Goal: Check status

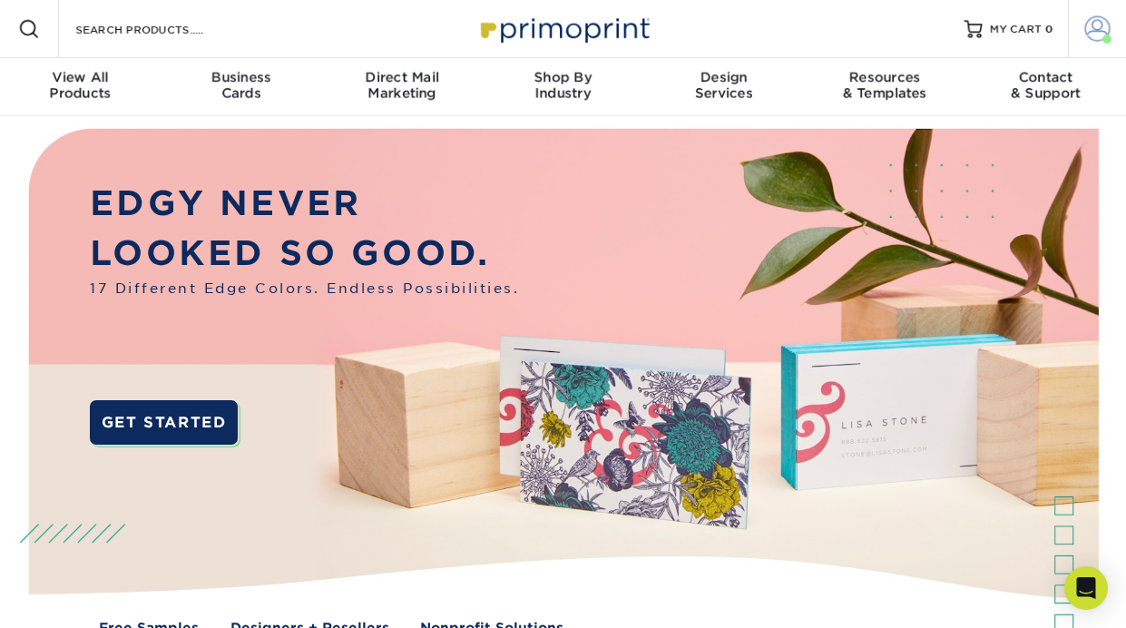
click at [1097, 25] on span at bounding box center [1097, 28] width 25 height 25
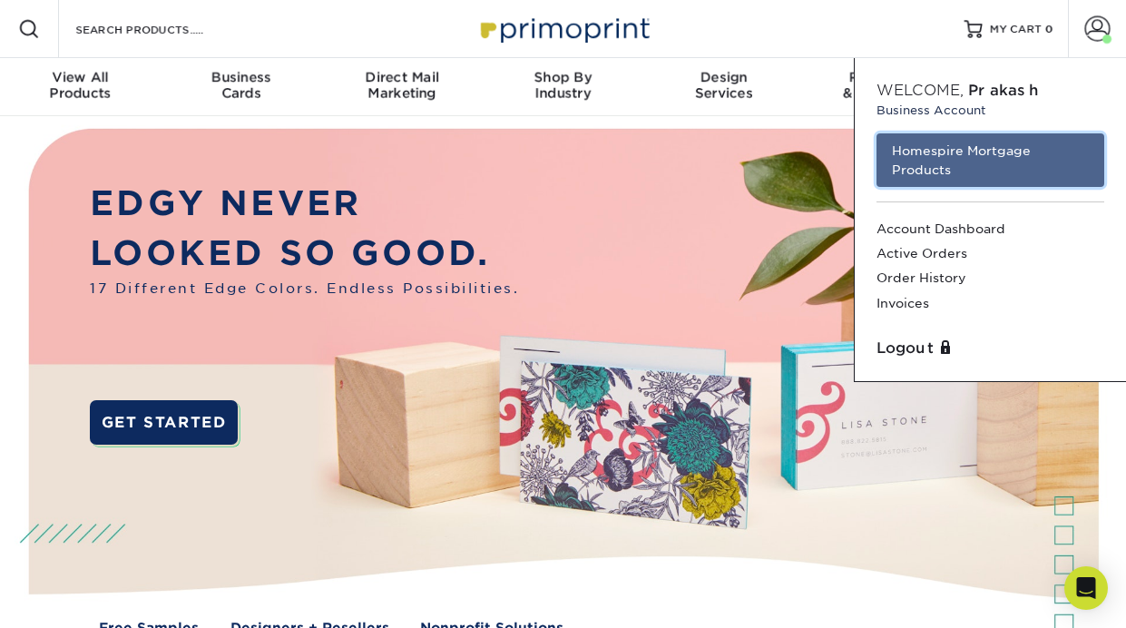
click at [1022, 152] on link "Homespire Mortgage Products" at bounding box center [990, 160] width 228 height 54
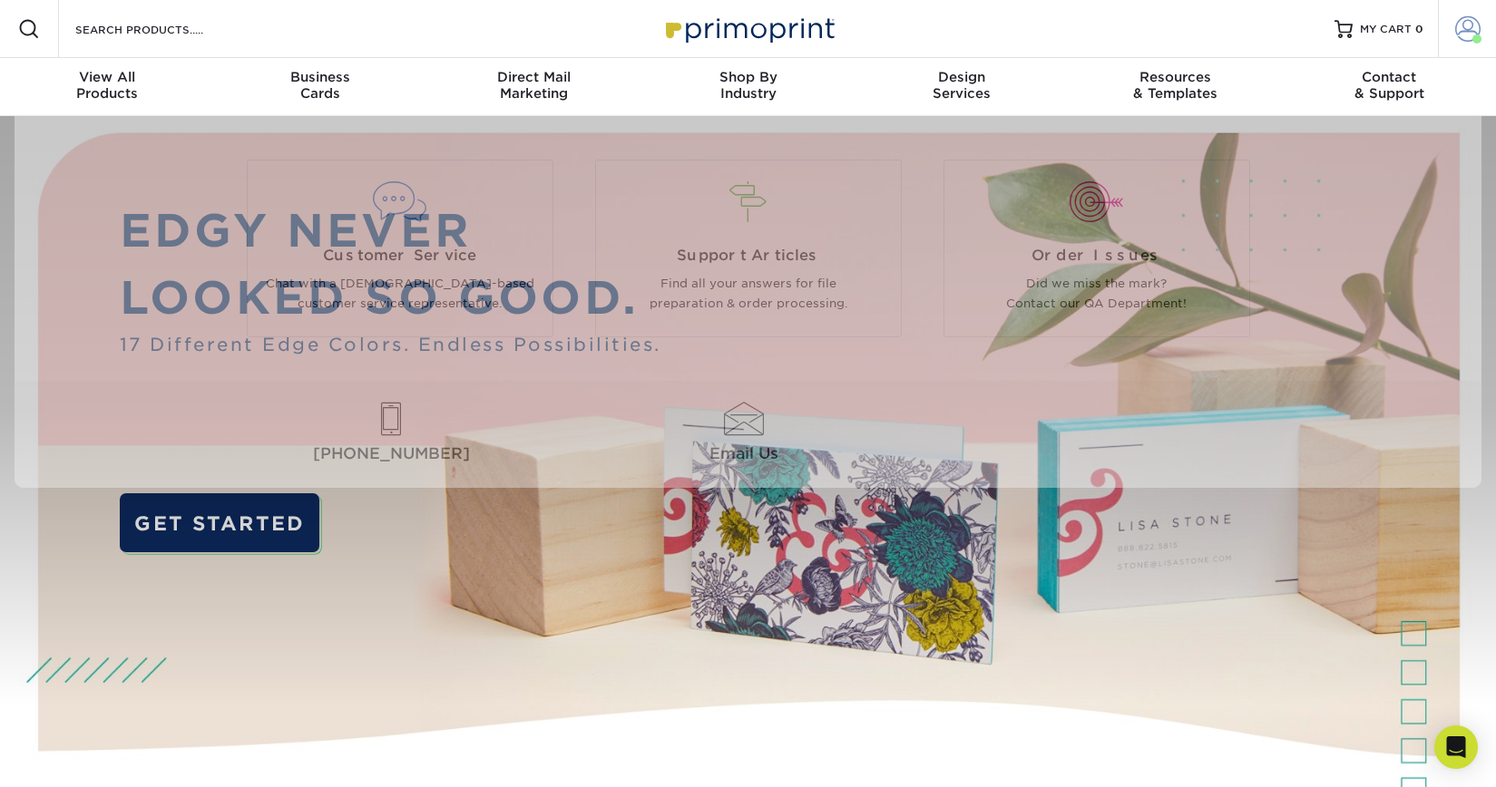
click at [1461, 27] on span at bounding box center [1467, 28] width 25 height 25
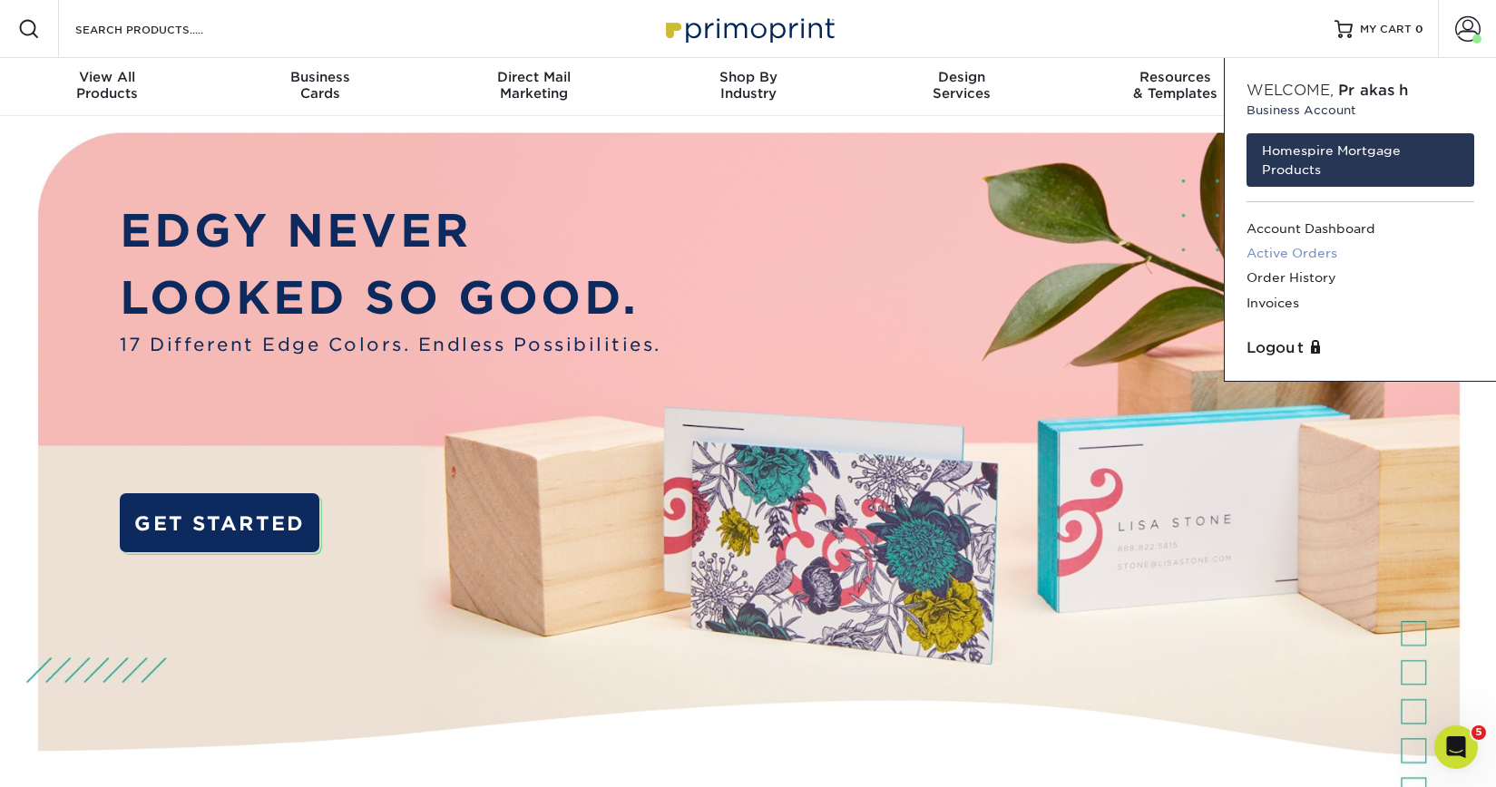
click at [1321, 248] on link "Active Orders" at bounding box center [1360, 253] width 228 height 24
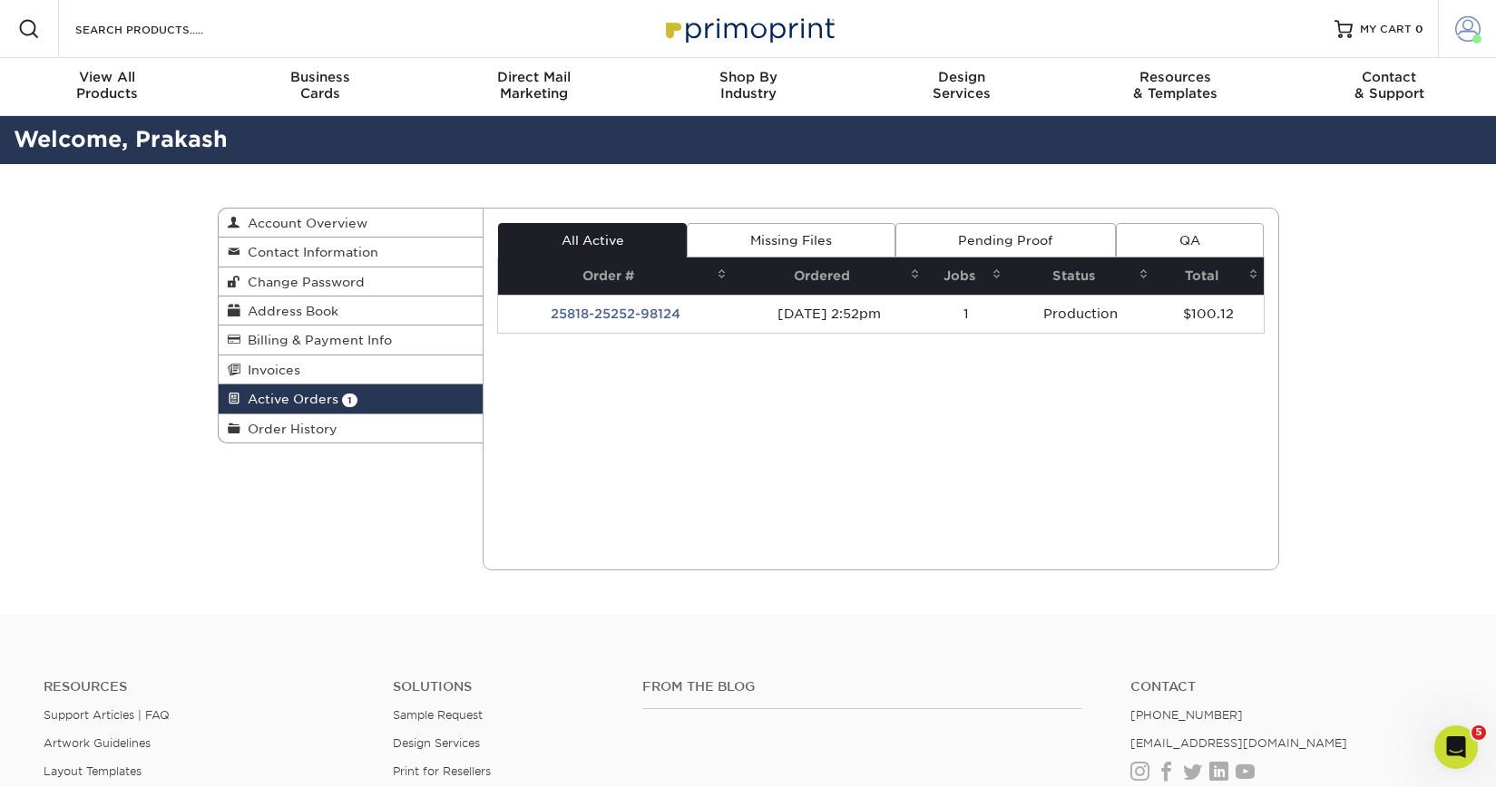
click at [1465, 24] on span at bounding box center [1467, 28] width 25 height 25
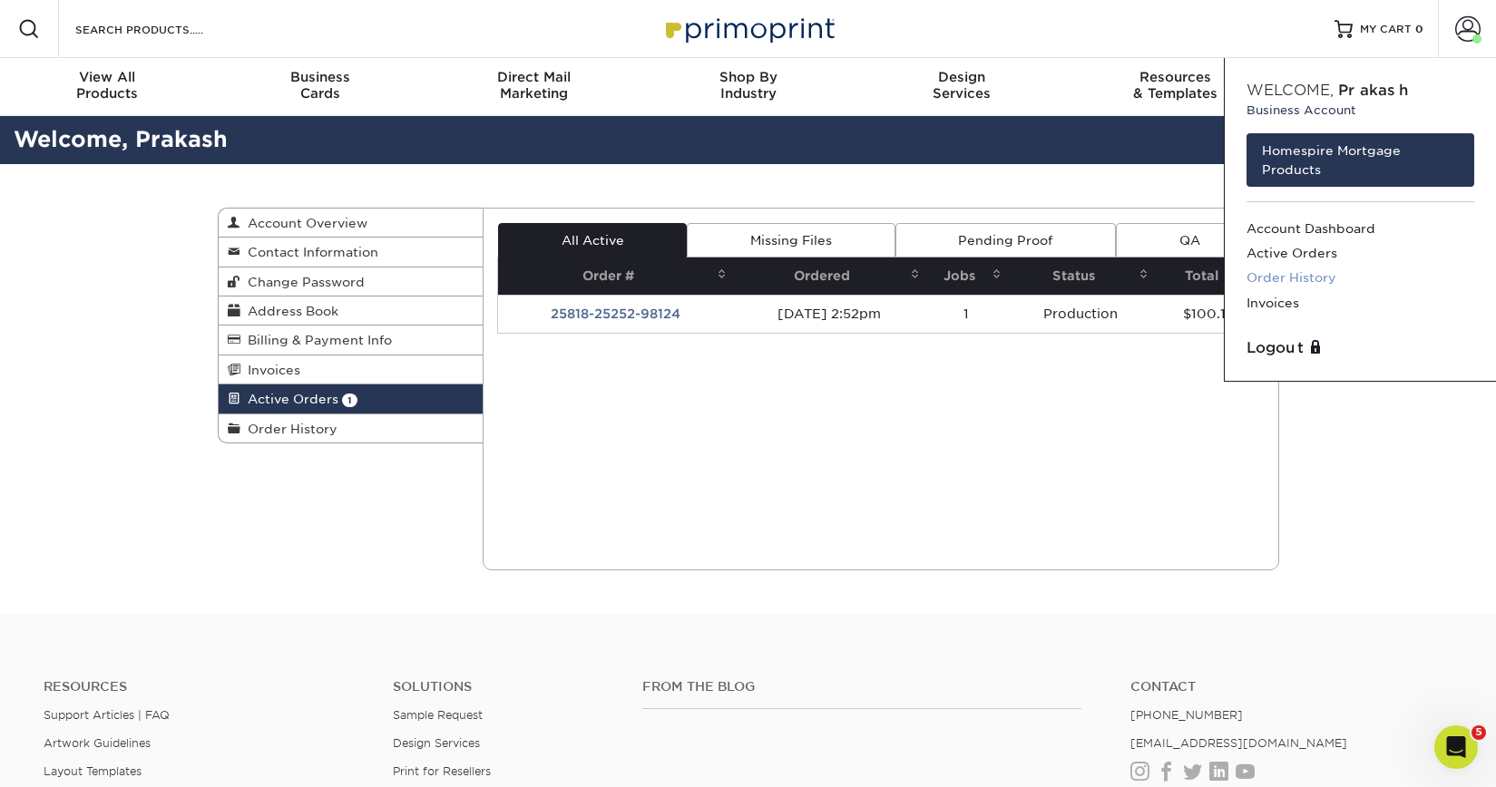
click at [1301, 274] on link "Order History" at bounding box center [1360, 278] width 228 height 24
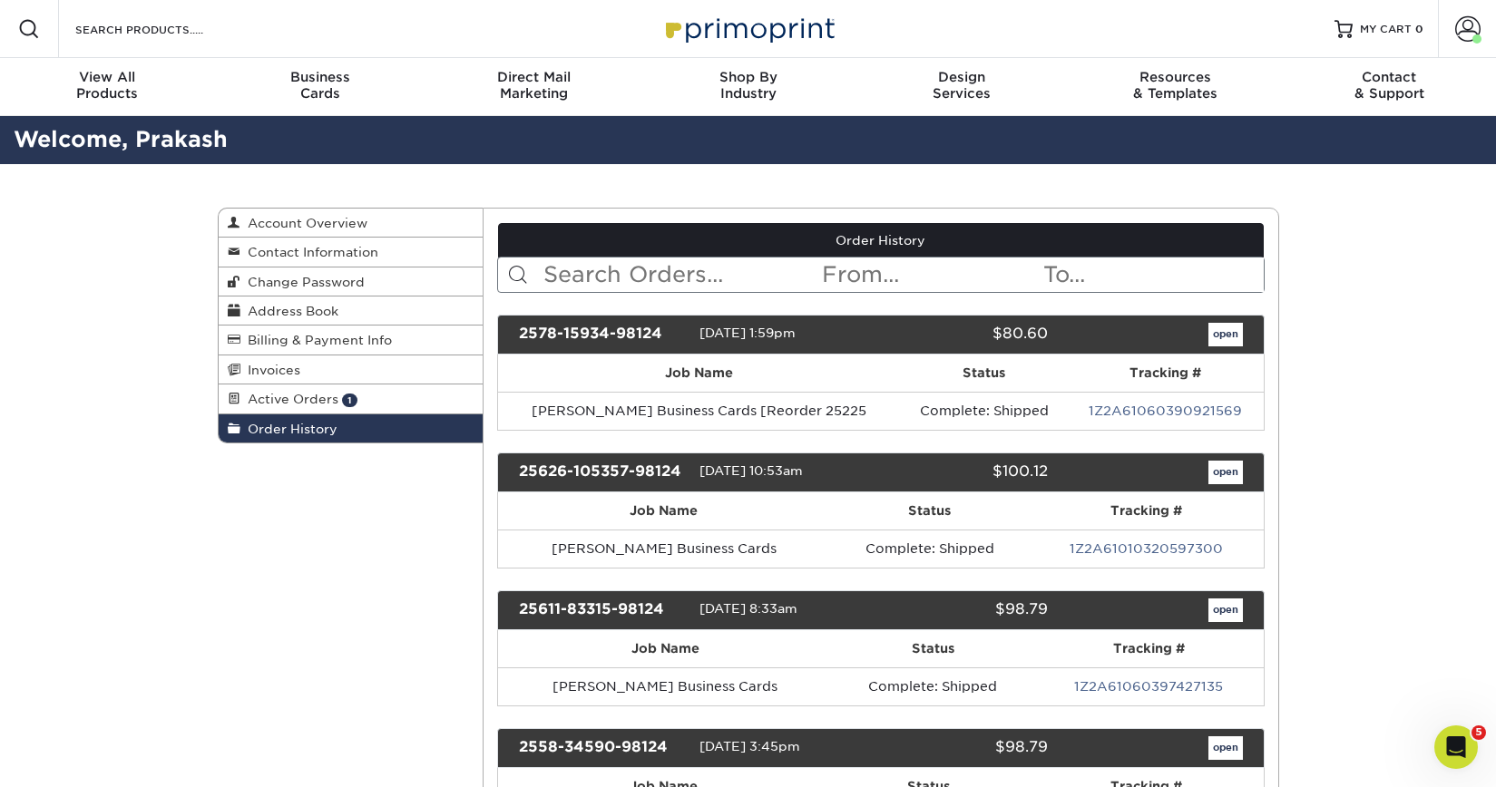
click at [753, 278] on input "text" at bounding box center [681, 275] width 279 height 34
type input "marty"
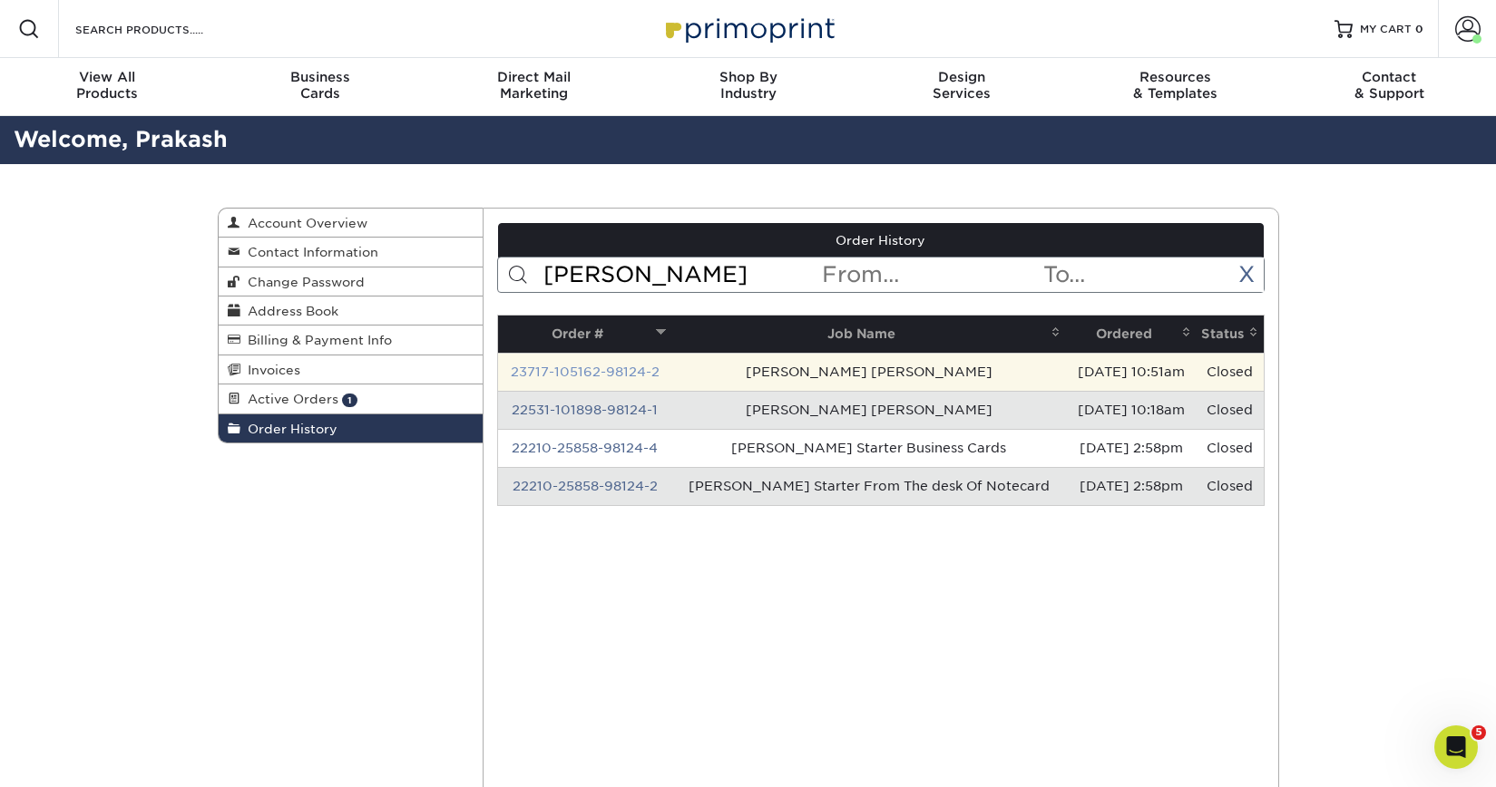
click at [620, 376] on link "23717-105162-98124-2" at bounding box center [585, 372] width 149 height 15
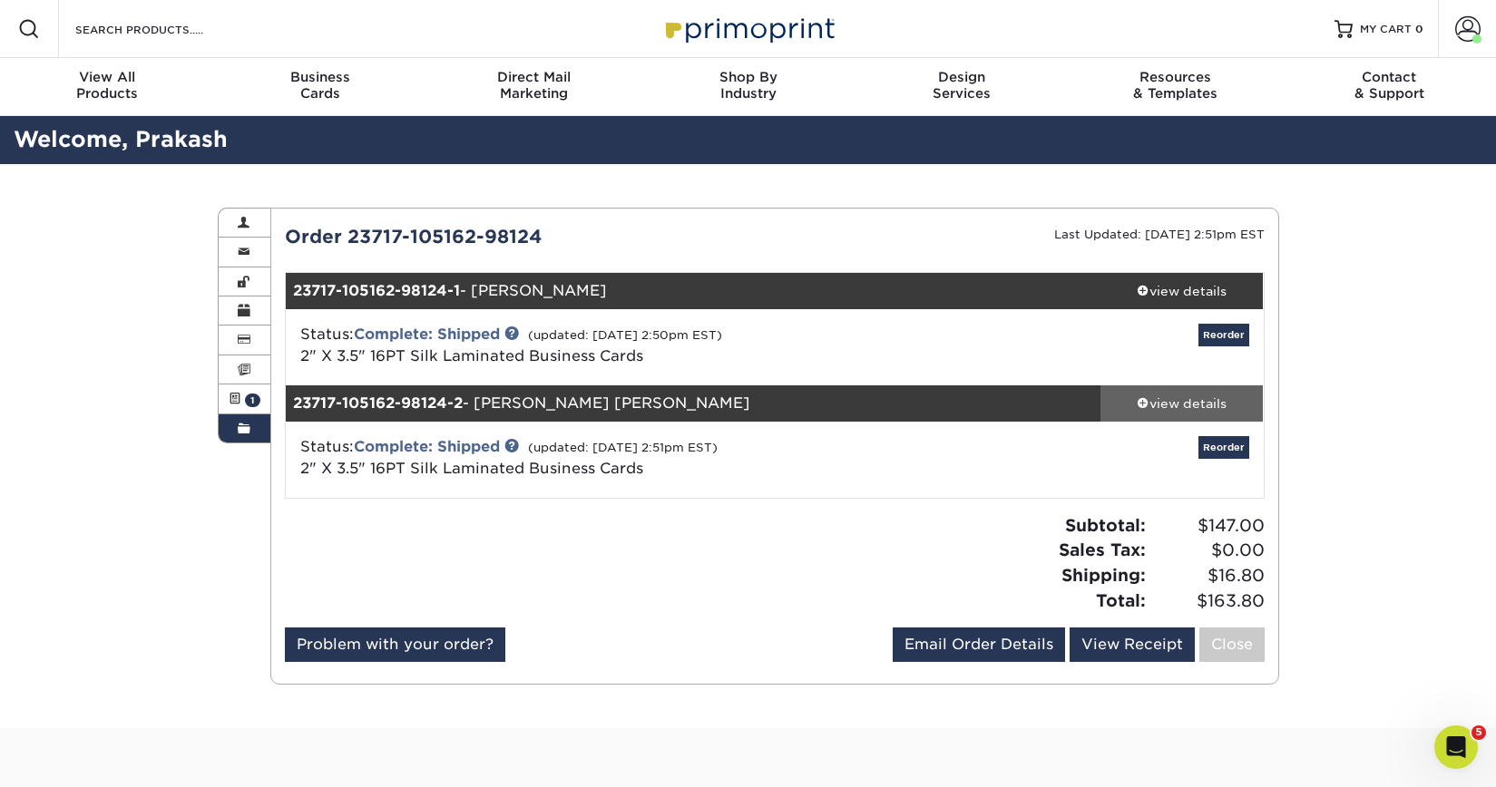
click at [1207, 410] on div "view details" at bounding box center [1181, 404] width 163 height 18
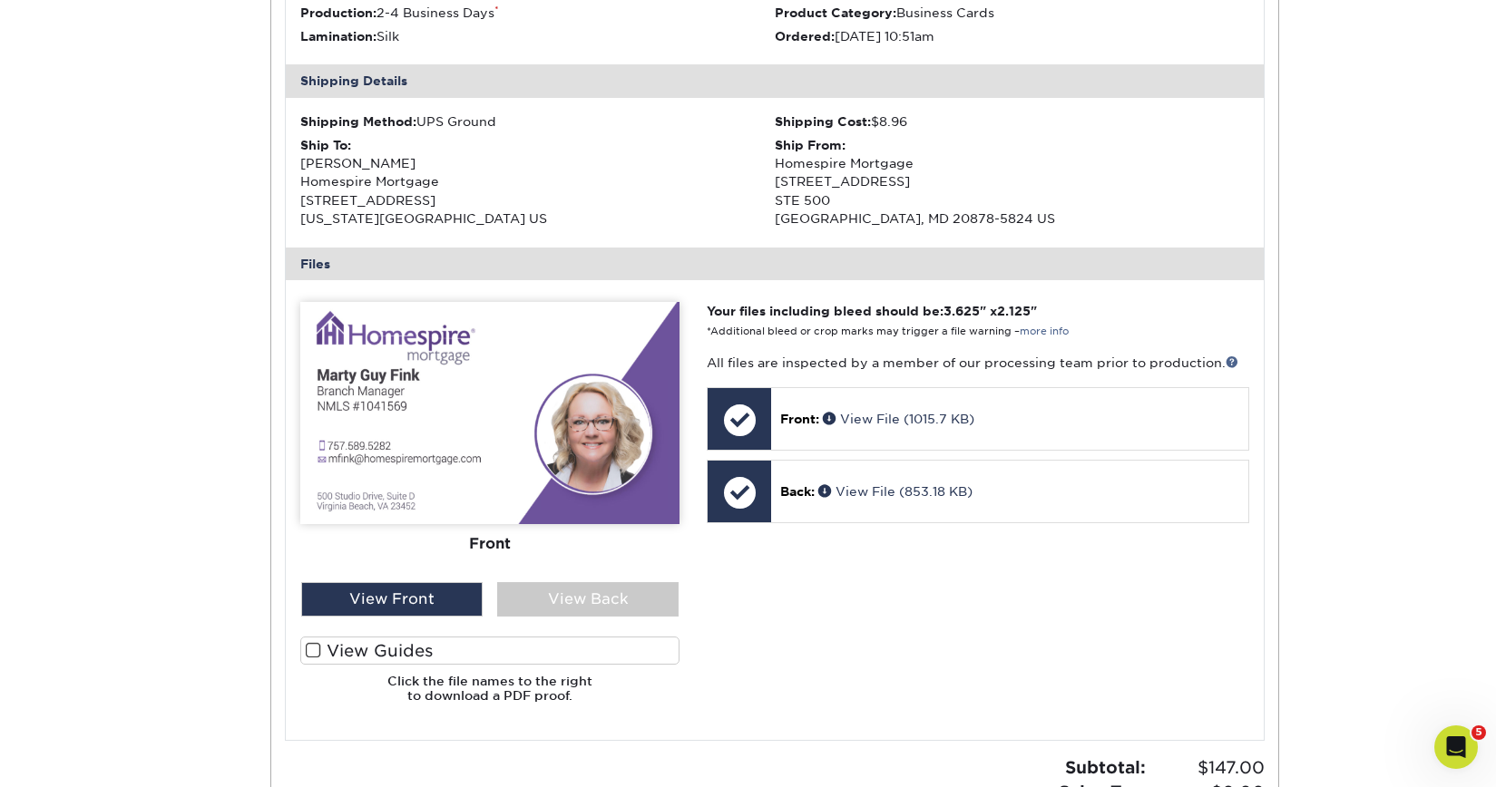
scroll to position [692, 0]
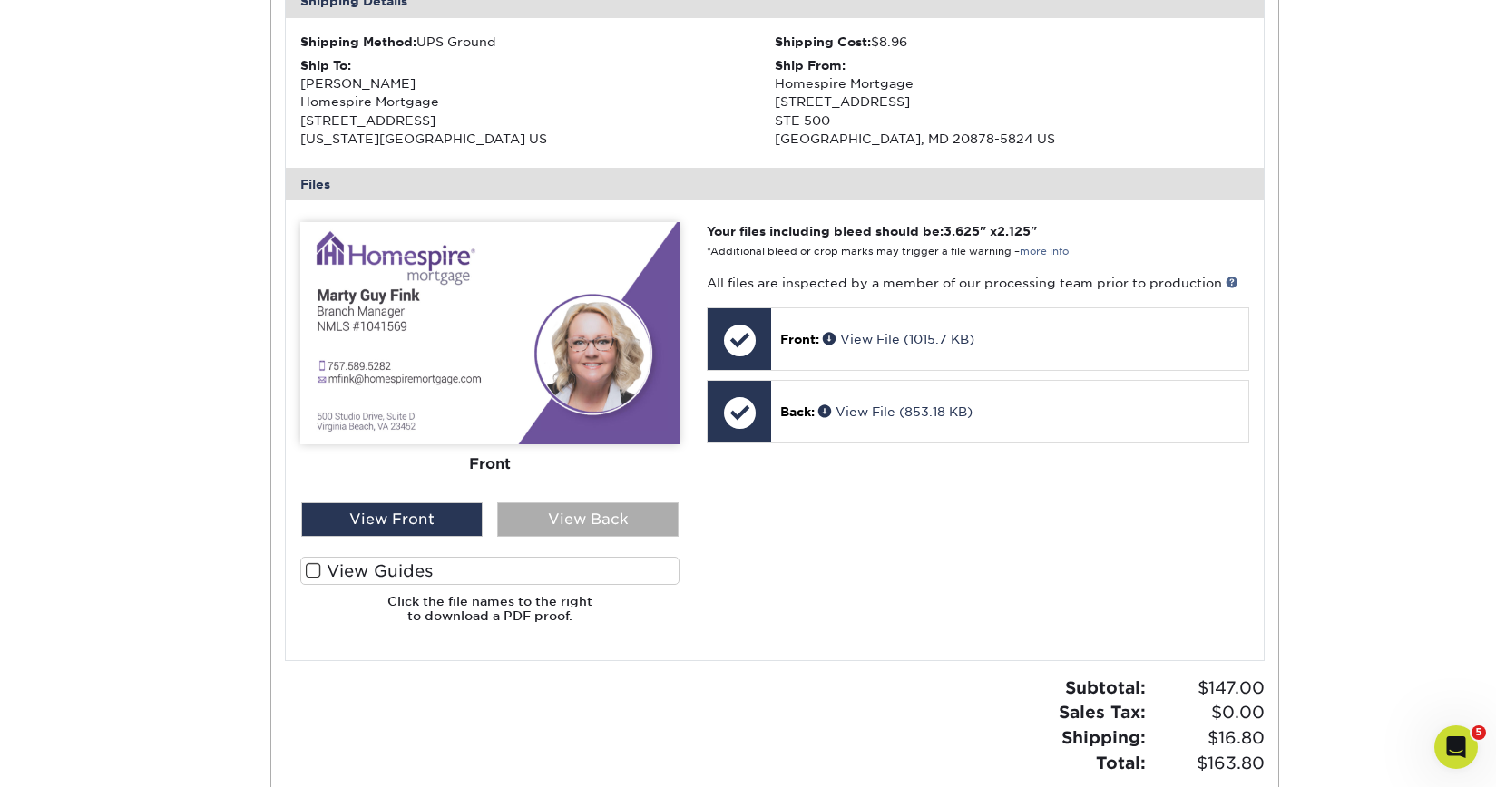
click at [580, 522] on div "View Back" at bounding box center [587, 520] width 181 height 34
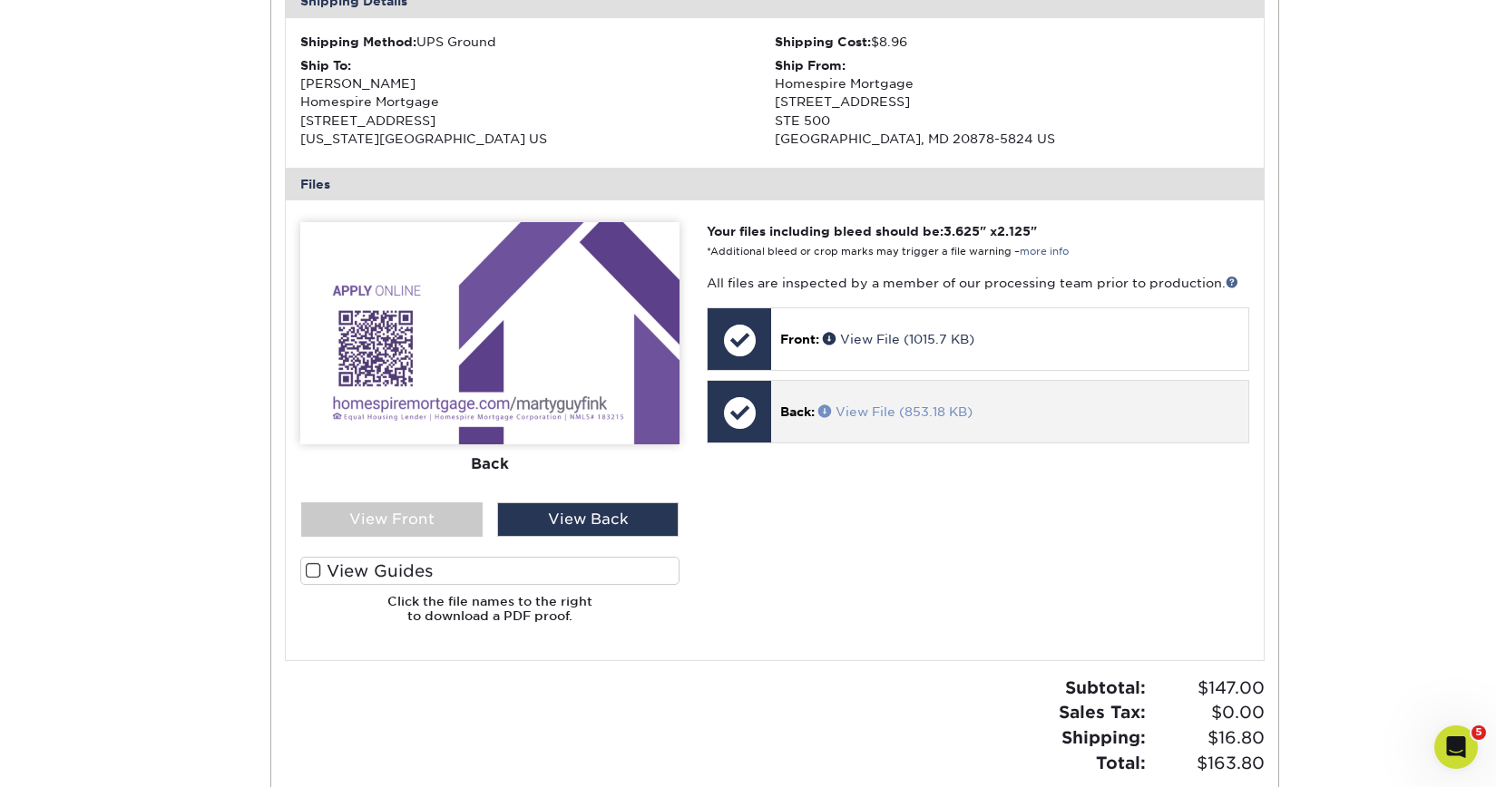
click at [828, 410] on span at bounding box center [826, 411] width 17 height 13
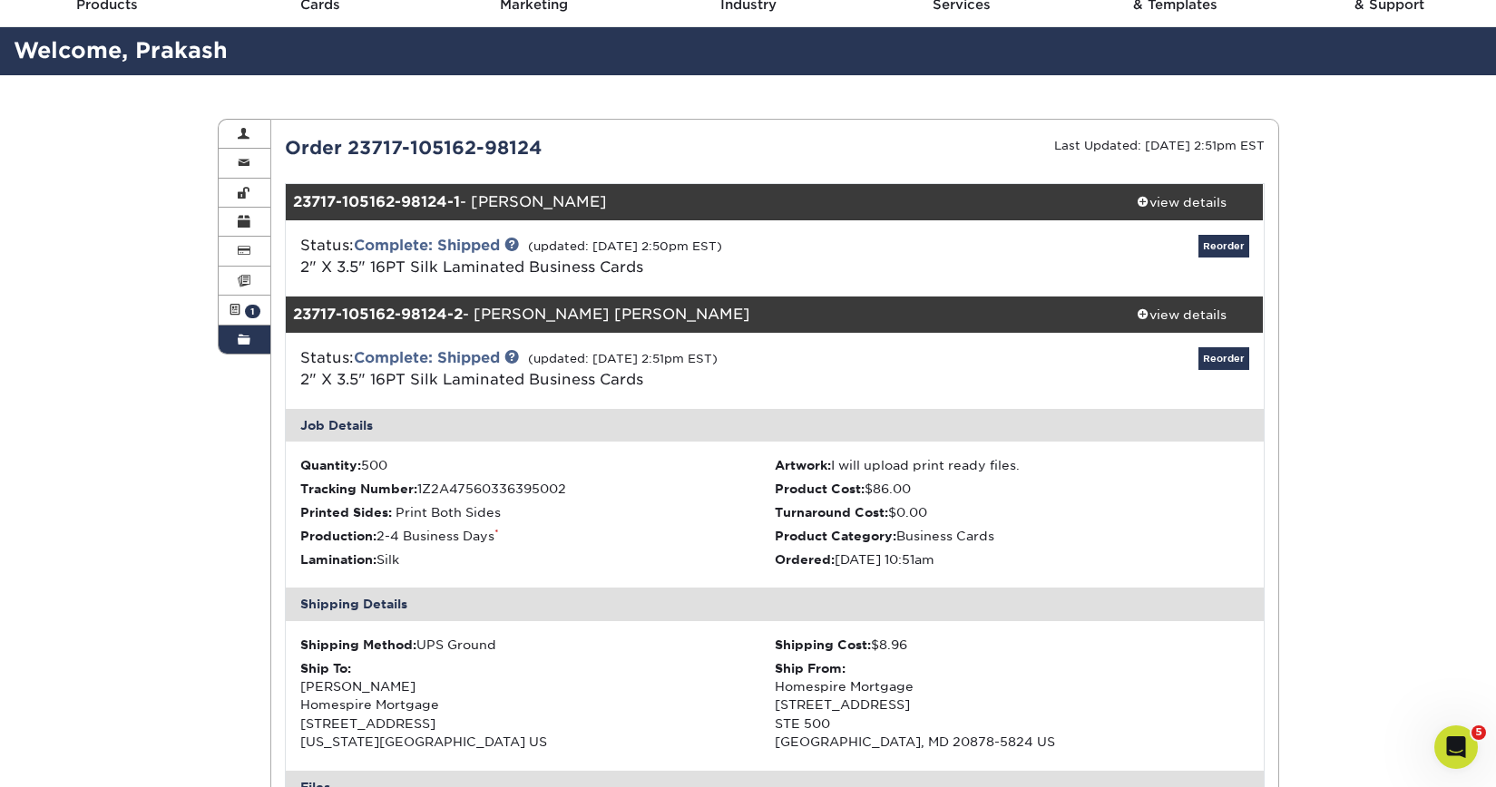
scroll to position [0, 0]
